Goal: Information Seeking & Learning: Learn about a topic

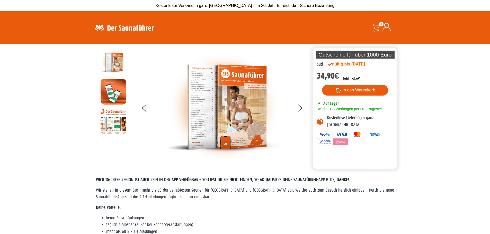
click at [238, 122] on img at bounding box center [224, 107] width 116 height 116
click at [299, 109] on button at bounding box center [303, 109] width 13 height 13
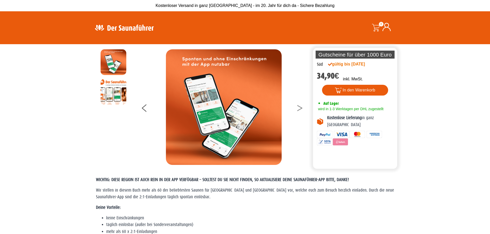
click at [299, 109] on button at bounding box center [303, 109] width 13 height 13
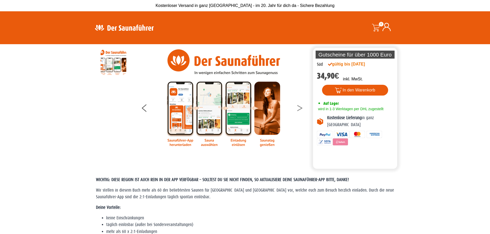
click at [299, 109] on button at bounding box center [303, 109] width 13 height 13
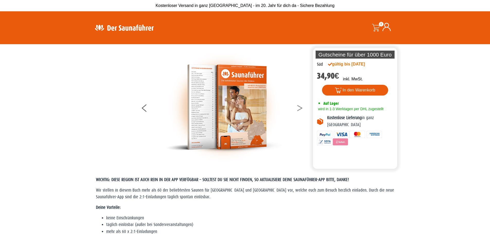
click at [299, 109] on button at bounding box center [303, 109] width 13 height 13
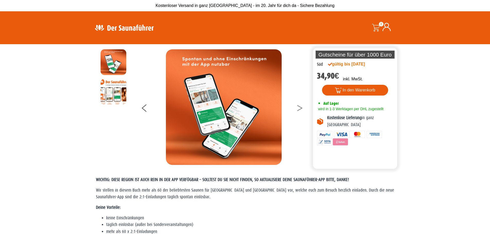
click at [299, 109] on button at bounding box center [303, 109] width 13 height 13
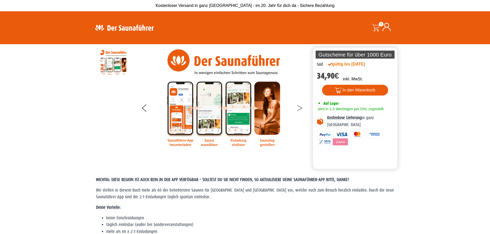
click at [299, 109] on button at bounding box center [303, 109] width 13 height 13
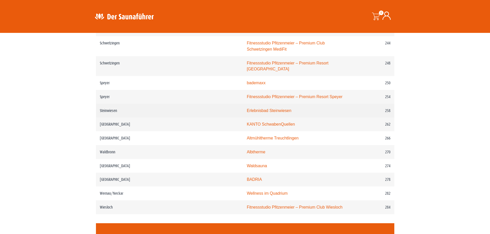
scroll to position [1132, 0]
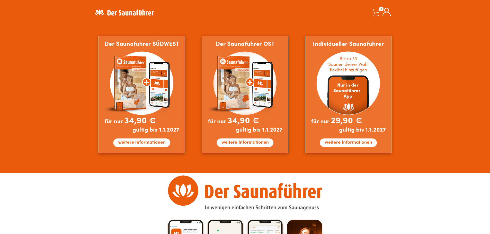
scroll to position [479, 0]
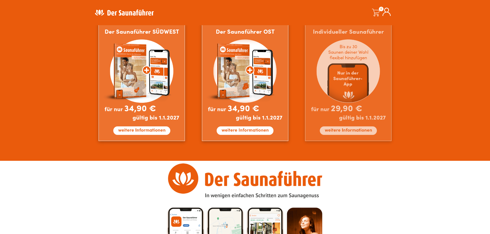
click at [341, 131] on img at bounding box center [348, 83] width 86 height 118
